Goal: Information Seeking & Learning: Check status

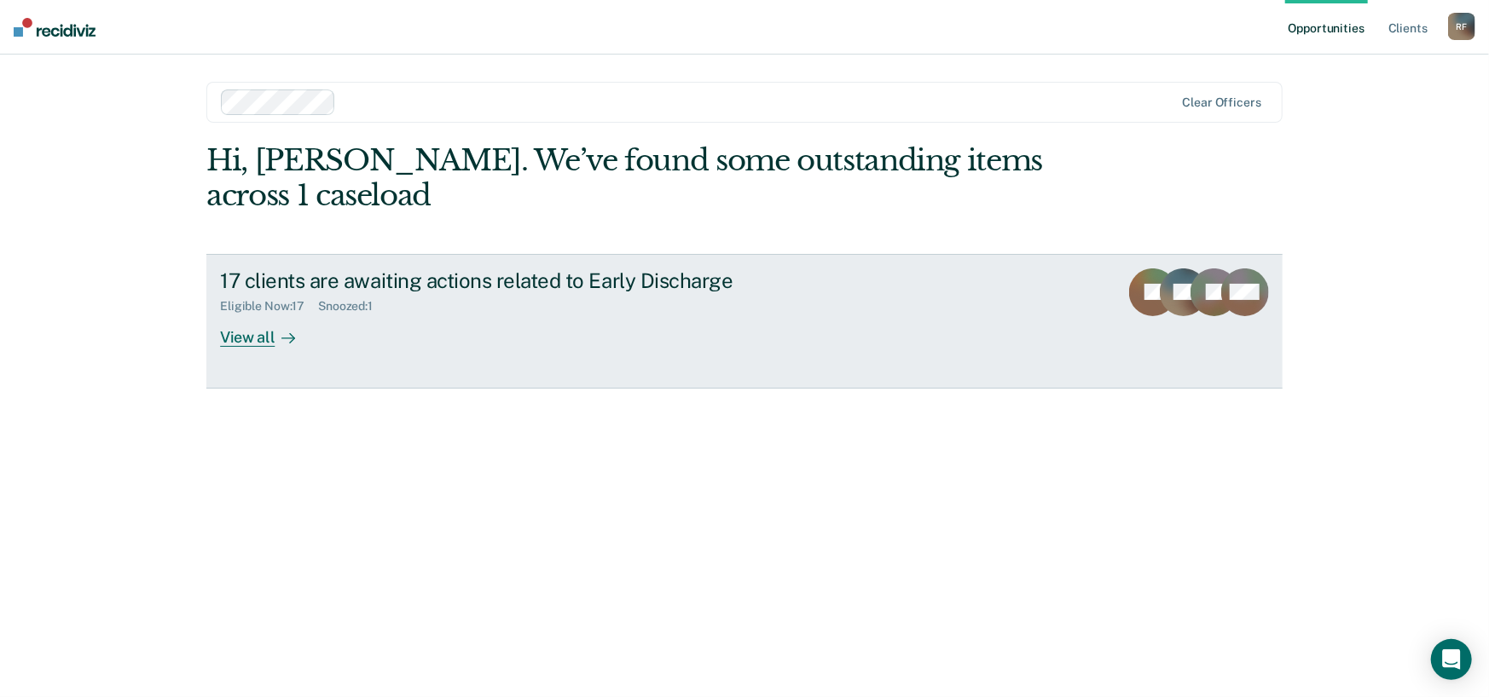
click at [258, 333] on div "View all" at bounding box center [267, 330] width 95 height 33
